Goal: Book appointment/travel/reservation

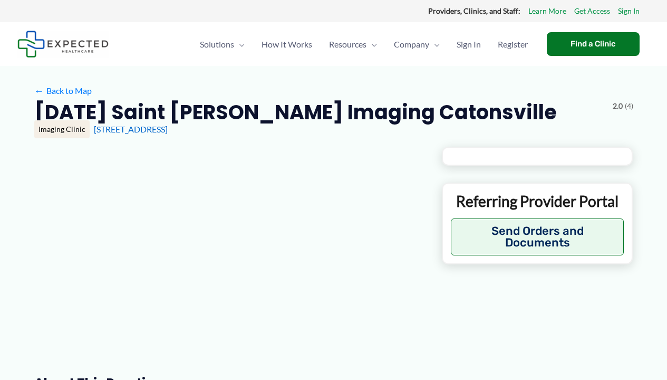
type input "**********"
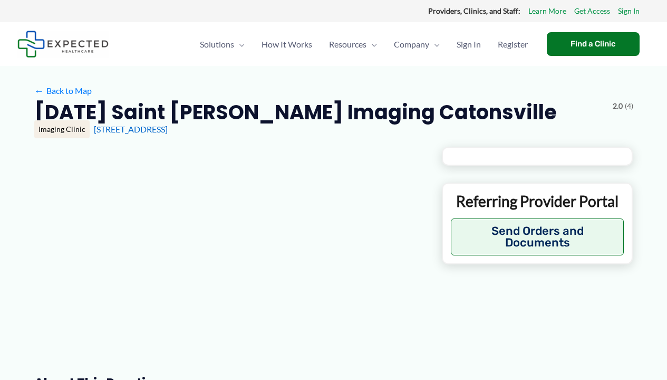
type input "**********"
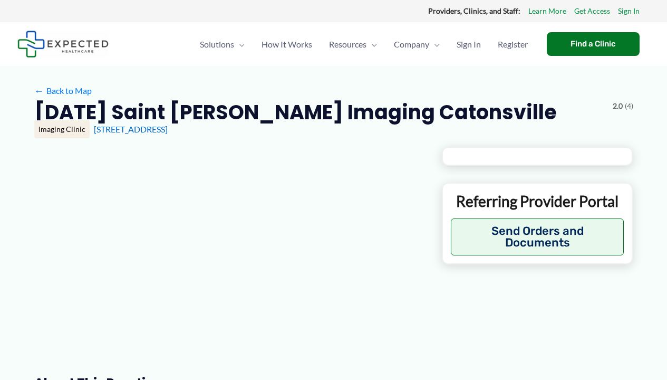
type input "**********"
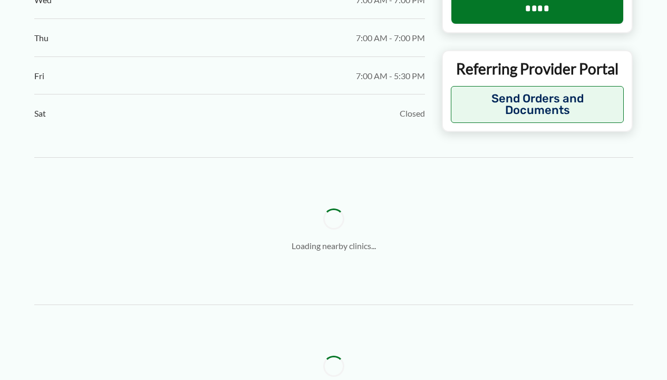
scroll to position [1139, 0]
